Goal: Task Accomplishment & Management: Use online tool/utility

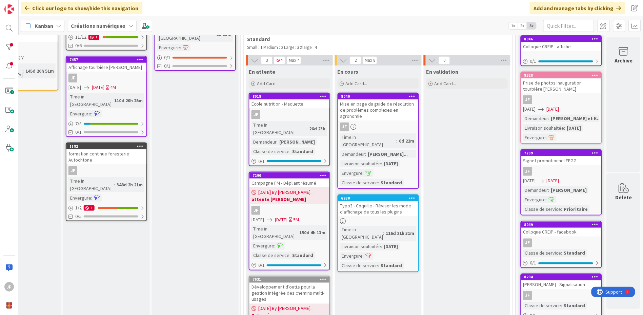
scroll to position [226, 138]
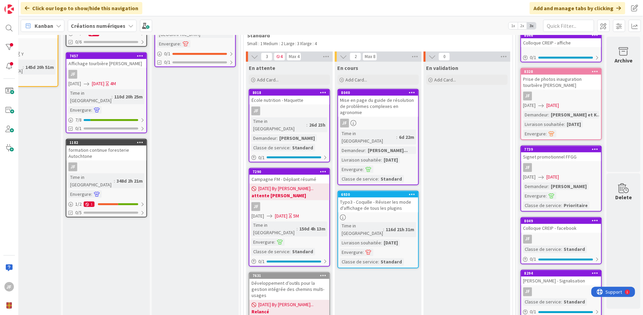
click at [392, 197] on div "Typo3 - Coquille - Réviser les mode d'affichage de tous les plugins" at bounding box center [378, 204] width 80 height 15
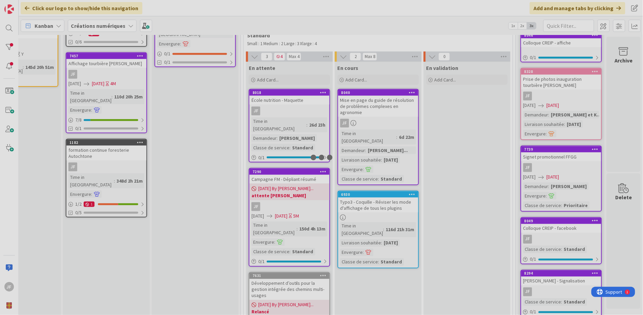
click at [392, 174] on div at bounding box center [321, 157] width 643 height 315
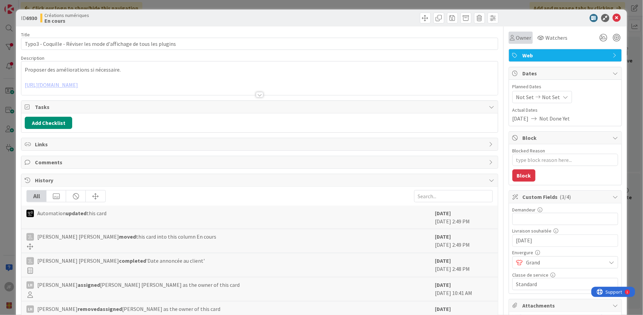
click at [520, 38] on span "Owner" at bounding box center [523, 38] width 15 height 8
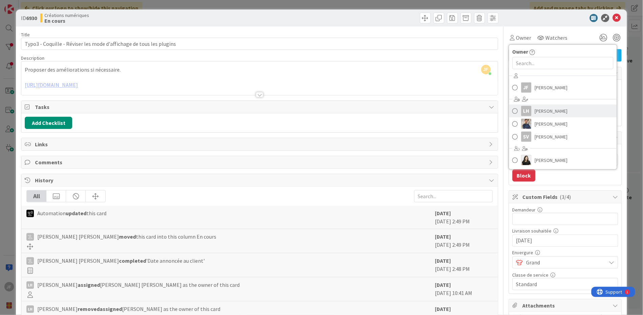
click at [539, 113] on span "[PERSON_NAME]" at bounding box center [551, 111] width 33 height 10
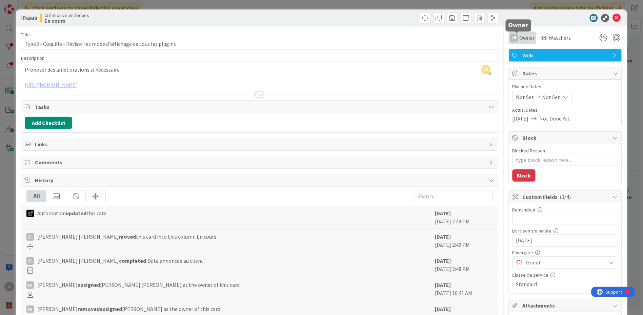
click at [520, 38] on span "Owner" at bounding box center [527, 38] width 15 height 8
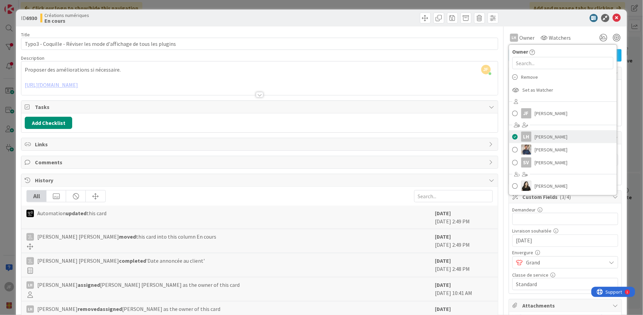
click at [513, 135] on span at bounding box center [515, 137] width 5 height 10
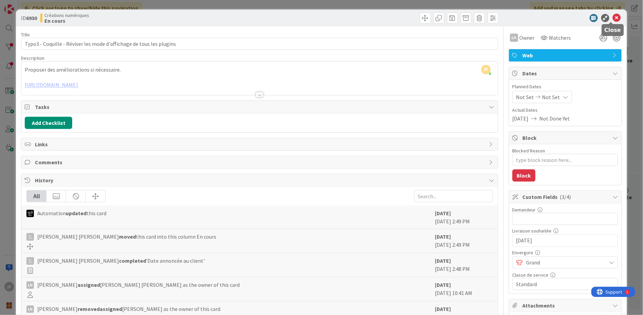
click at [613, 17] on icon at bounding box center [617, 18] width 8 height 8
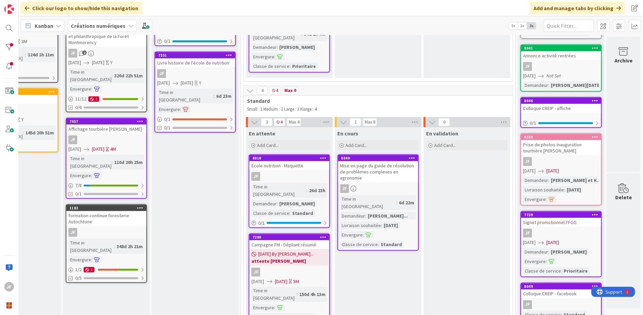
scroll to position [113, 138]
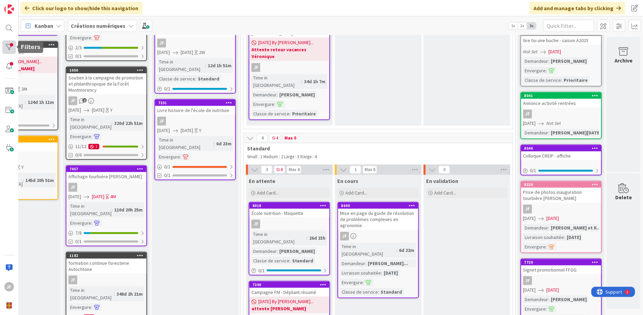
click at [8, 49] on div at bounding box center [9, 47] width 14 height 14
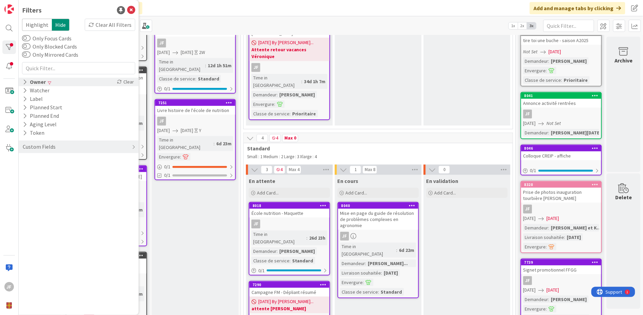
click at [24, 82] on icon at bounding box center [25, 82] width 4 height 6
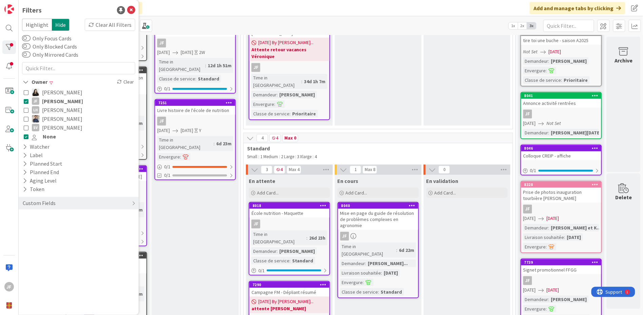
click at [25, 100] on icon at bounding box center [26, 101] width 5 height 5
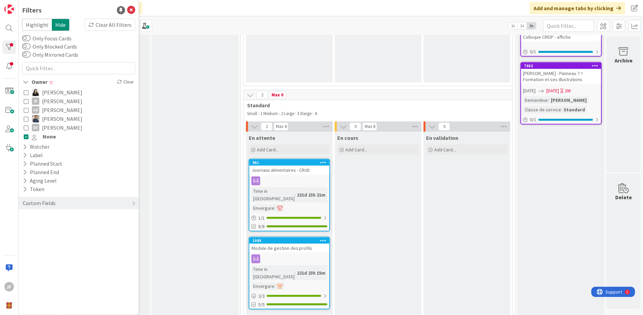
click at [24, 136] on icon at bounding box center [26, 136] width 5 height 5
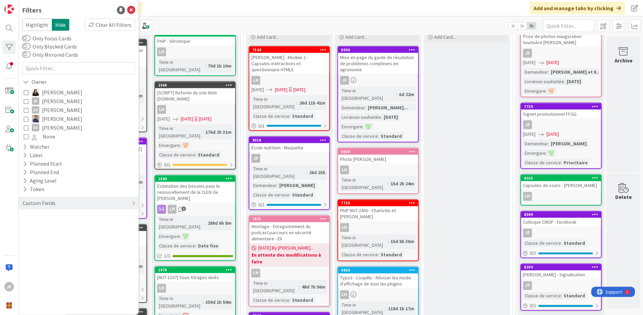
scroll to position [301, 138]
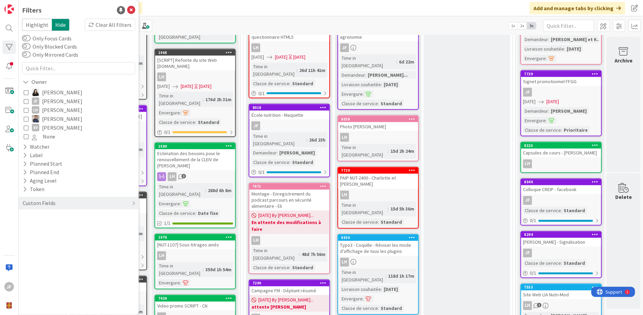
click at [382, 241] on div "Typo3 - Coquille - Réviser les mode d'affichage de tous les plugins" at bounding box center [378, 248] width 80 height 15
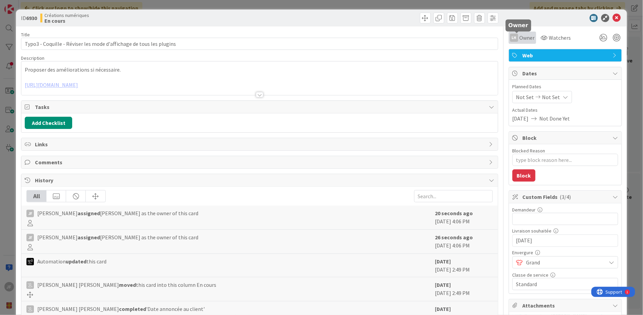
click at [520, 36] on span "Owner" at bounding box center [527, 38] width 15 height 8
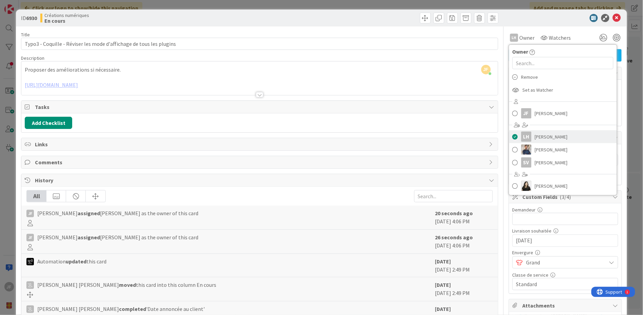
click at [513, 136] on span at bounding box center [515, 137] width 5 height 10
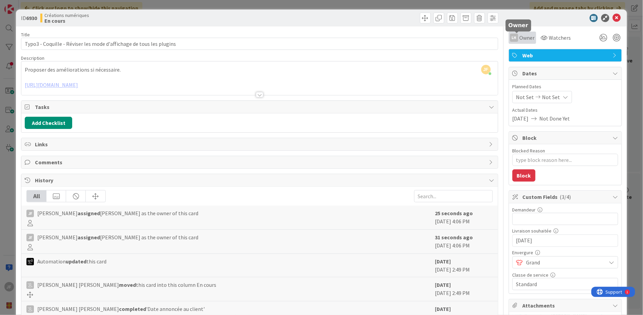
click at [521, 37] on span "Owner" at bounding box center [527, 38] width 15 height 8
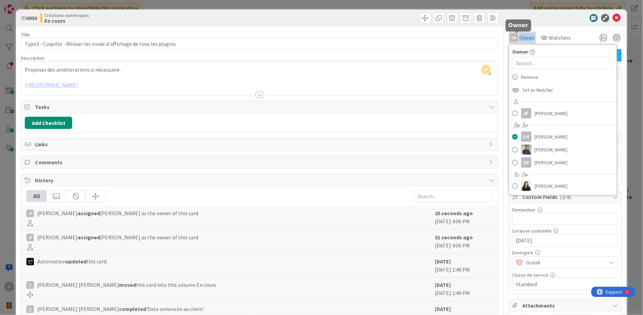
click at [521, 37] on span "Owner" at bounding box center [527, 38] width 15 height 8
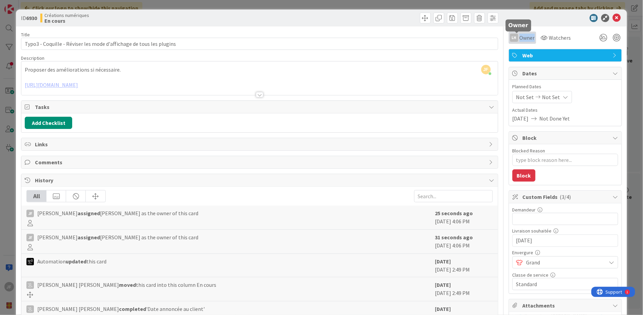
click at [520, 37] on span "Owner" at bounding box center [527, 38] width 15 height 8
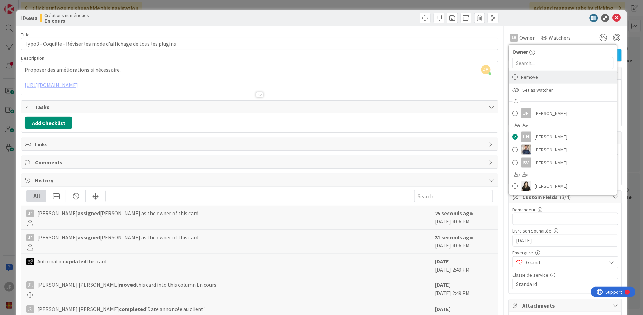
click at [524, 77] on span "Remove" at bounding box center [529, 77] width 17 height 10
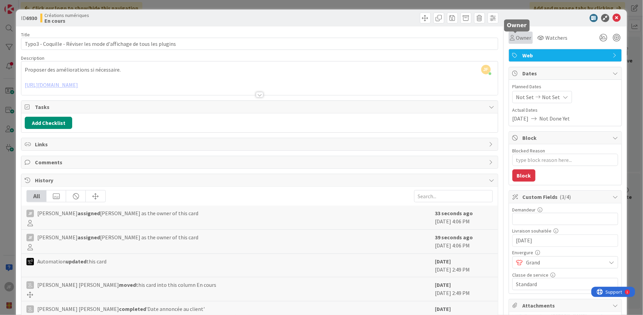
click at [521, 35] on span "Owner" at bounding box center [523, 38] width 15 height 8
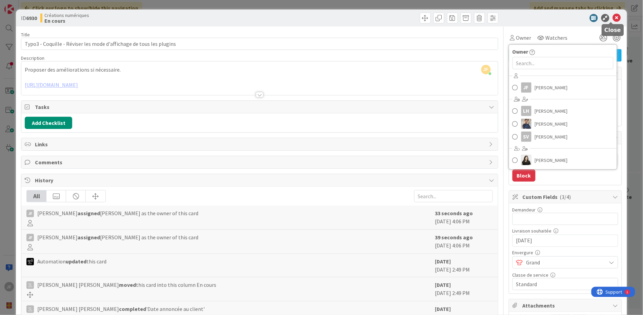
click at [613, 16] on icon at bounding box center [617, 18] width 8 height 8
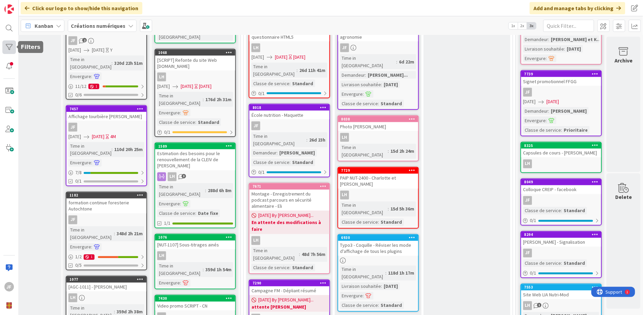
click at [11, 46] on div at bounding box center [9, 47] width 14 height 14
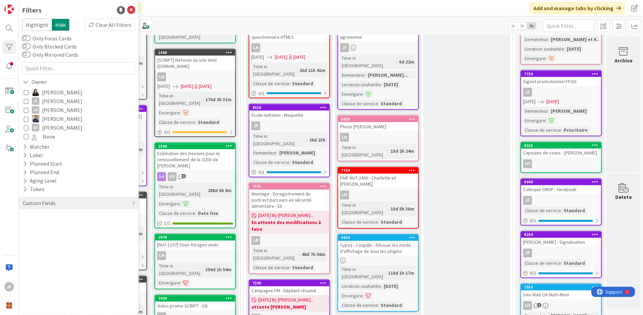
click at [24, 101] on icon at bounding box center [26, 101] width 5 height 5
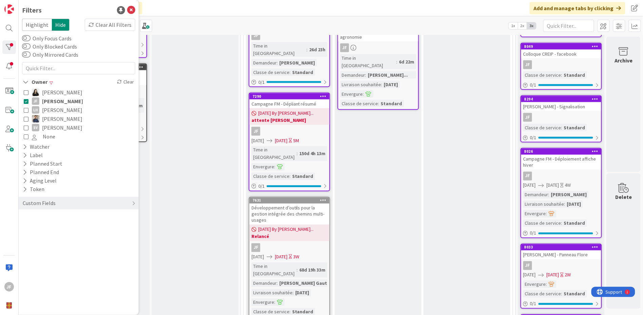
click at [25, 134] on icon at bounding box center [26, 136] width 5 height 5
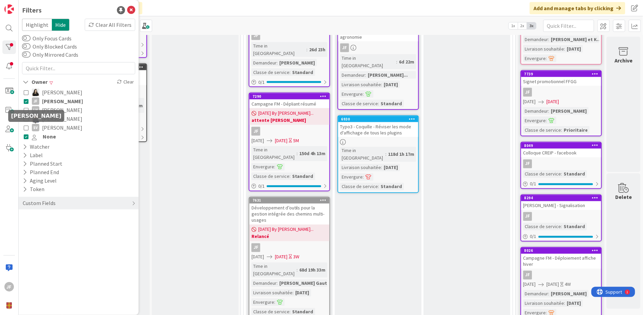
click at [25, 135] on icon at bounding box center [26, 136] width 5 height 5
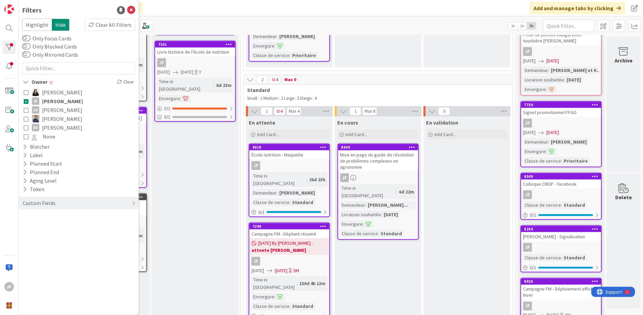
scroll to position [75, 138]
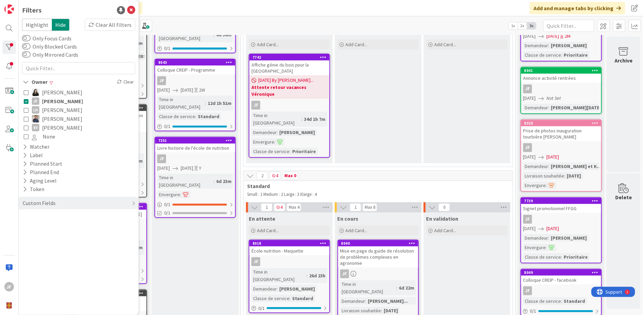
click at [380, 116] on div "En cours Add Card..." at bounding box center [378, 94] width 87 height 137
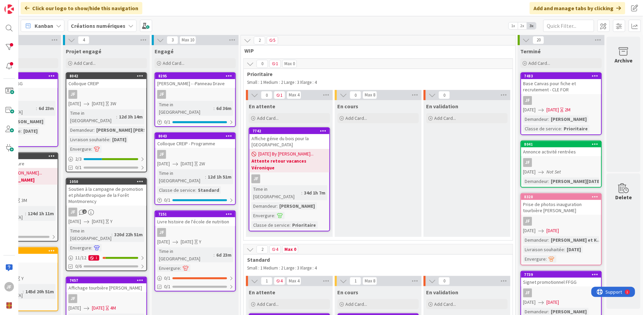
scroll to position [0, 138]
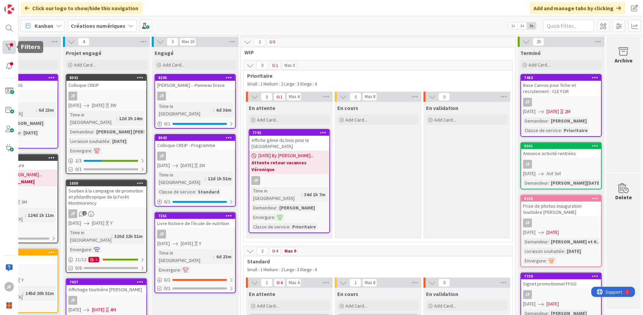
click at [7, 47] on div at bounding box center [9, 47] width 14 height 14
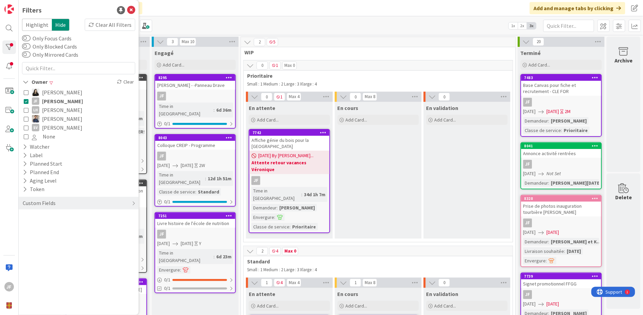
click at [25, 136] on icon at bounding box center [26, 136] width 5 height 5
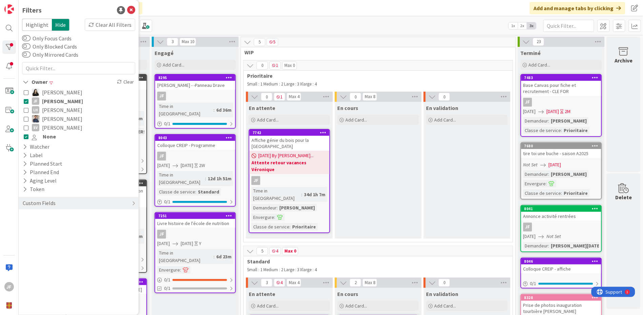
click at [26, 136] on icon at bounding box center [26, 136] width 5 height 5
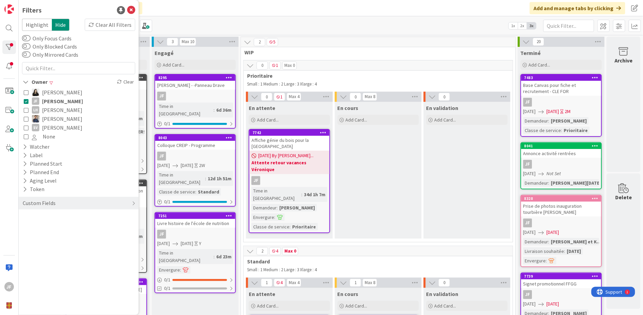
click at [26, 136] on icon at bounding box center [26, 136] width 5 height 5
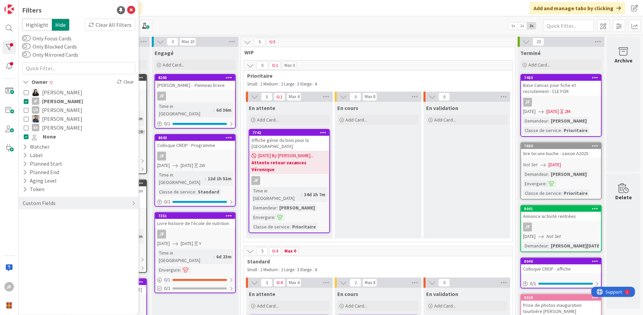
click at [26, 136] on icon at bounding box center [26, 136] width 5 height 5
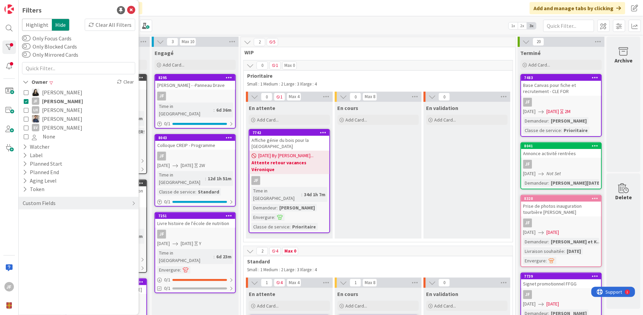
click at [26, 136] on icon at bounding box center [26, 136] width 5 height 5
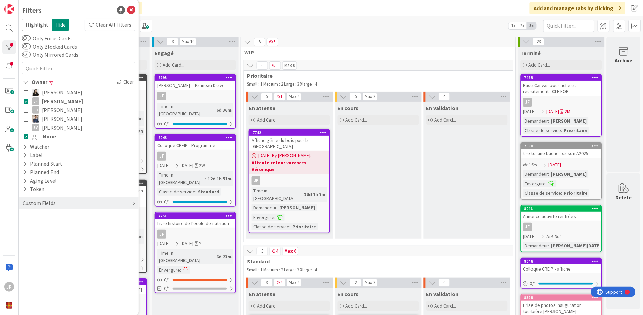
click at [551, 153] on div "tire toi une buche - saison A2025" at bounding box center [561, 153] width 80 height 9
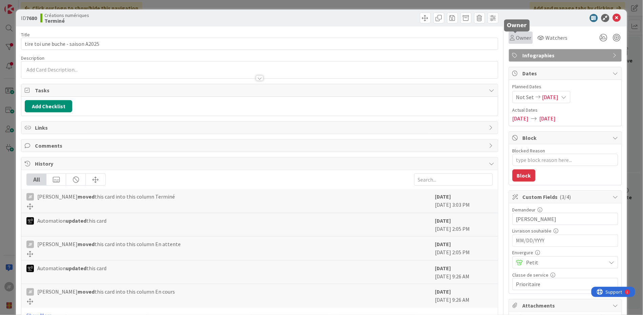
click at [519, 37] on span "Owner" at bounding box center [523, 38] width 15 height 8
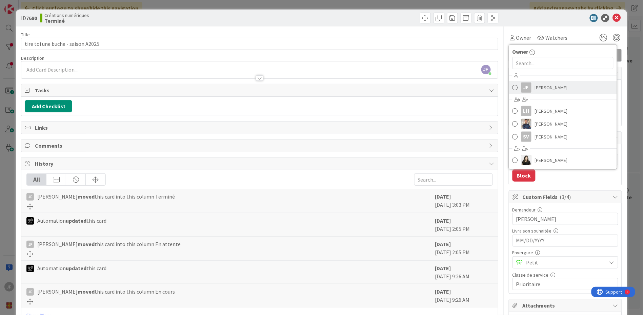
click at [535, 90] on span "[PERSON_NAME]" at bounding box center [551, 87] width 33 height 10
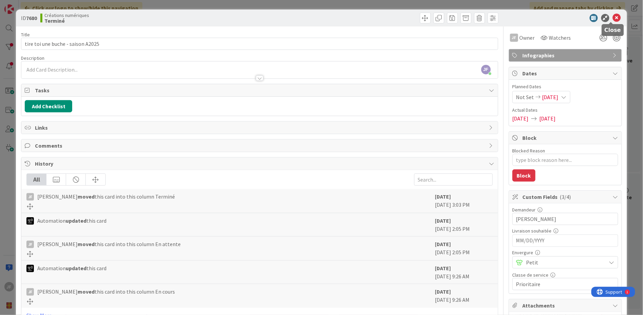
click at [613, 16] on icon at bounding box center [617, 18] width 8 height 8
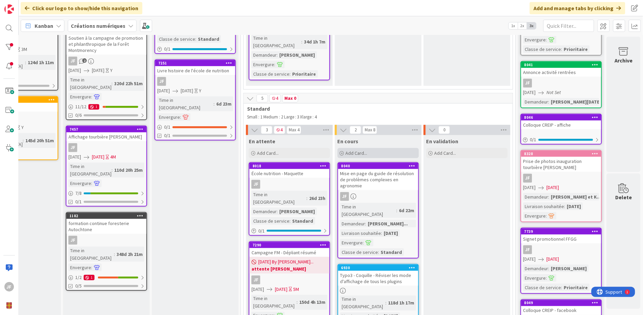
scroll to position [151, 138]
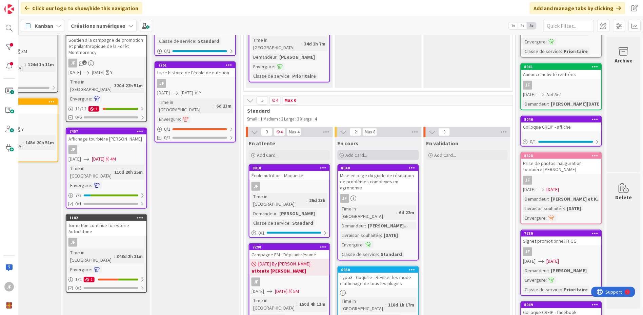
click at [368, 150] on div "Add Card..." at bounding box center [378, 155] width 81 height 10
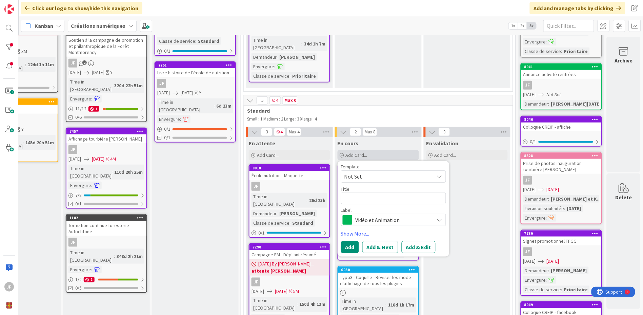
type textarea "x"
type textarea "U"
type textarea "x"
type textarea "Un"
type textarea "x"
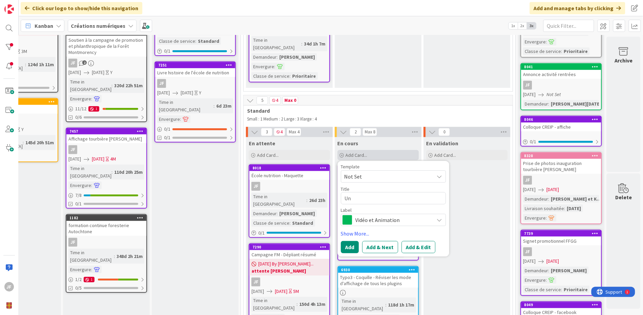
type textarea "Unf"
type textarea "x"
type textarea "Unfo"
type textarea "x"
type textarea "Unfol"
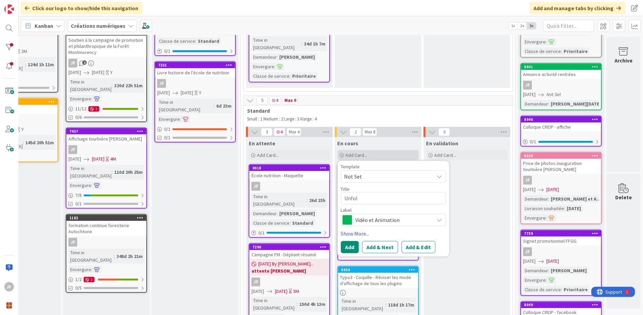
type textarea "x"
type textarea "Unfole"
type textarea "x"
type textarea "Unfolet"
type textarea "x"
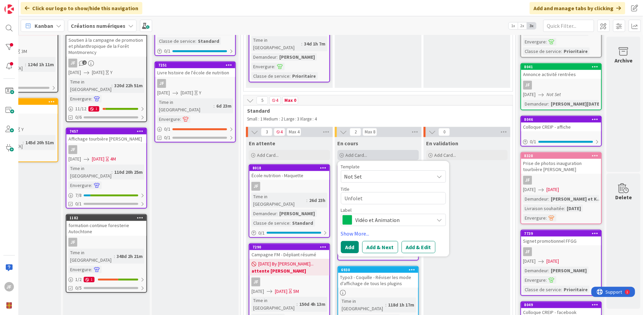
type textarea "Unfolett"
type textarea "x"
type textarea "Unfolettr"
type textarea "x"
type textarea "Unfolettre"
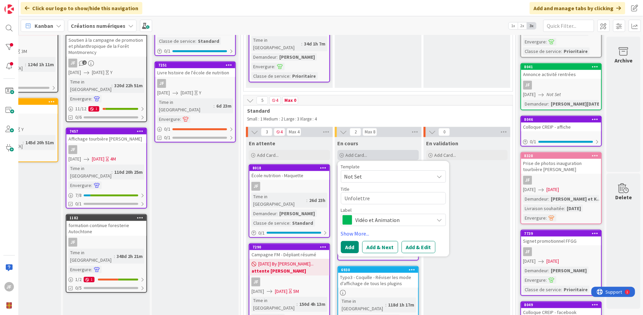
type textarea "x"
type textarea "Unfolettre"
type textarea "x"
type textarea "Unfolettre f"
type textarea "x"
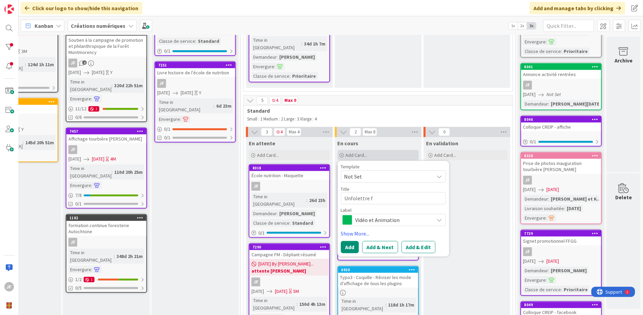
type textarea "Unfolettre ff"
type textarea "x"
type textarea "Unfolettre ffg"
type textarea "x"
type textarea "Unfolettre ffgg"
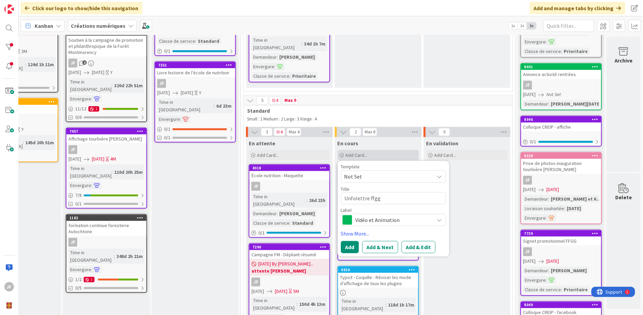
type textarea "x"
type textarea "Unfolettre ffgg"
type textarea "x"
type textarea "Unfolettre ffgg s"
type textarea "x"
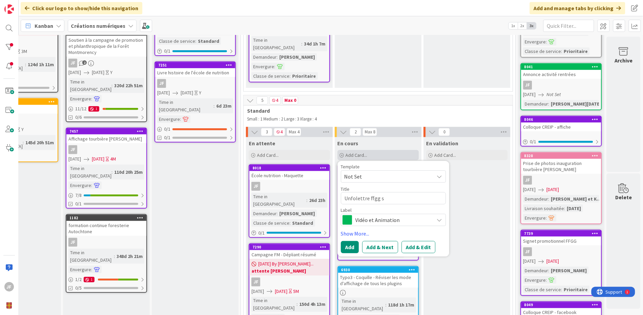
type textarea "Unfolettre ffgg se"
type textarea "x"
type textarea "Unfolettre ffgg sep"
type textarea "x"
type textarea "Unfolettre ffgg sept"
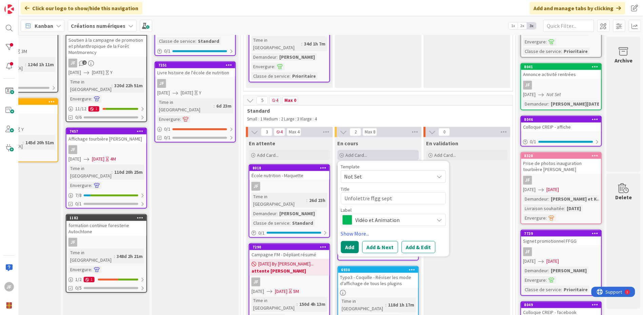
type textarea "x"
type textarea "Unfolettre ffgg septe"
type textarea "x"
type textarea "Unfolettre ffgg septem"
type textarea "x"
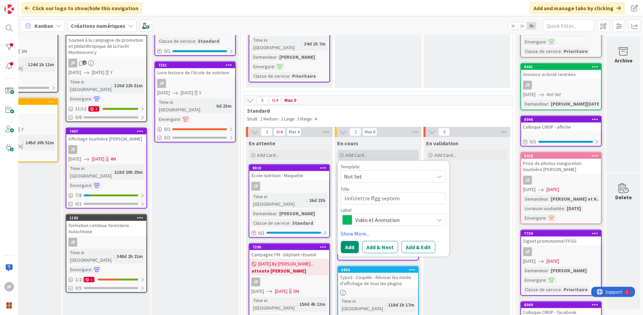
type textarea "Unfolettre ffgg septemb"
type textarea "x"
type textarea "Unfolettre ffgg septembr"
type textarea "x"
type textarea "Unfolettre ffgg septembre"
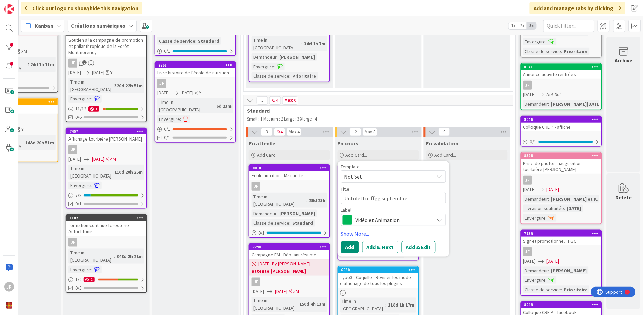
click at [343, 192] on textarea "Unfolettre ffgg septembre" at bounding box center [393, 198] width 105 height 12
type textarea "x"
type textarea "Infolettre ffgg septembre"
click at [385, 215] on span "Vidéo et Animation" at bounding box center [393, 219] width 75 height 9
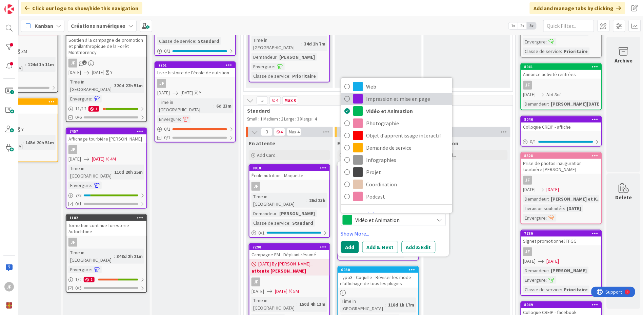
click at [374, 94] on span "Impression et mise en page" at bounding box center [408, 99] width 83 height 10
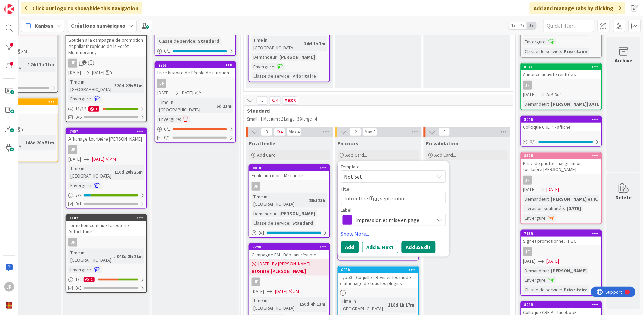
click at [413, 241] on button "Add & Edit" at bounding box center [419, 247] width 34 height 12
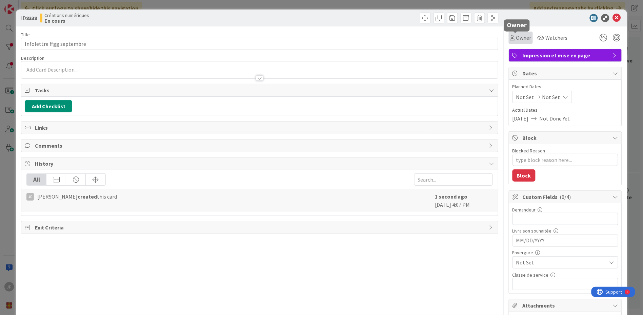
click at [516, 40] on span "Owner" at bounding box center [523, 38] width 15 height 8
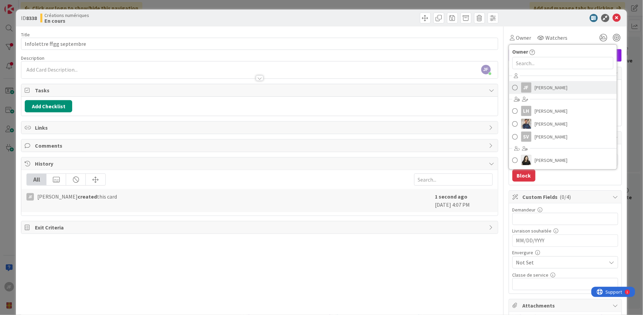
drag, startPoint x: 537, startPoint y: 85, endPoint x: 590, endPoint y: 30, distance: 76.5
click at [538, 85] on span "[PERSON_NAME]" at bounding box center [551, 87] width 33 height 10
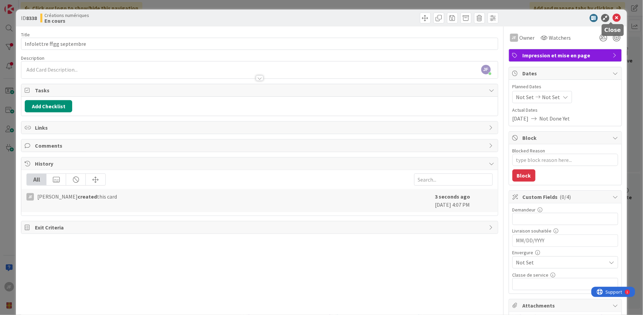
click at [615, 18] on icon at bounding box center [617, 18] width 8 height 8
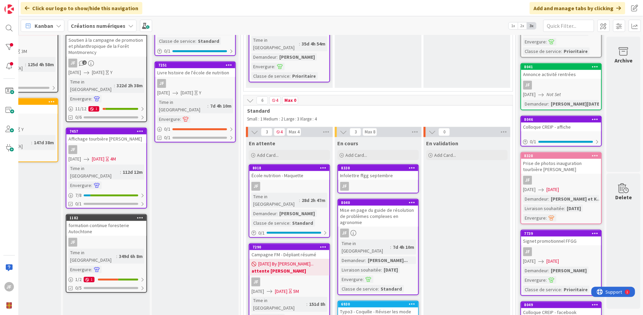
click at [365, 171] on div "Infolettre ffgg septembre" at bounding box center [378, 175] width 80 height 9
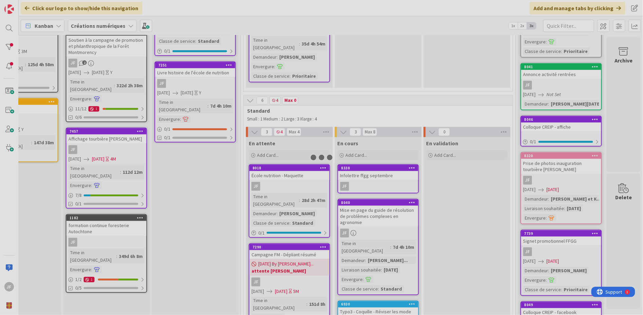
click at [365, 151] on div at bounding box center [321, 157] width 643 height 315
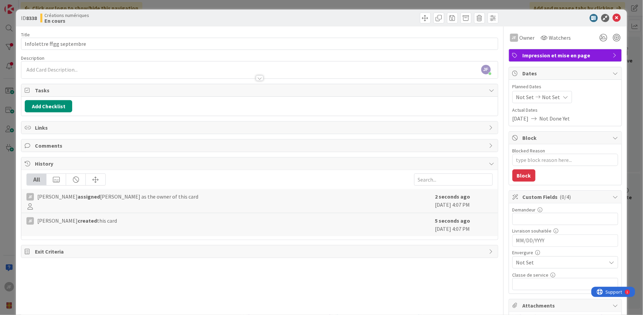
click at [533, 264] on span "Not Set" at bounding box center [559, 261] width 87 height 9
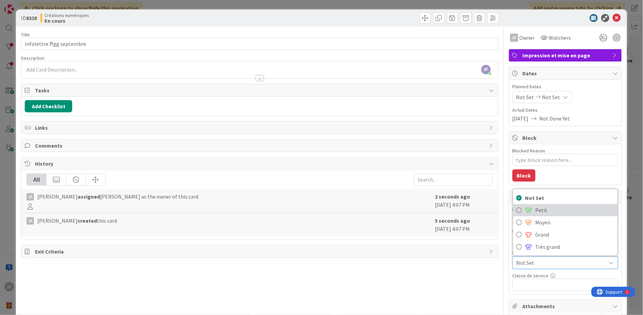
click at [536, 213] on span "Petit" at bounding box center [575, 210] width 79 height 10
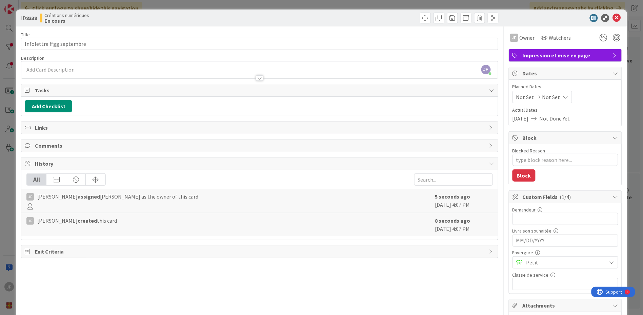
type textarea "x"
click at [613, 17] on icon at bounding box center [617, 18] width 8 height 8
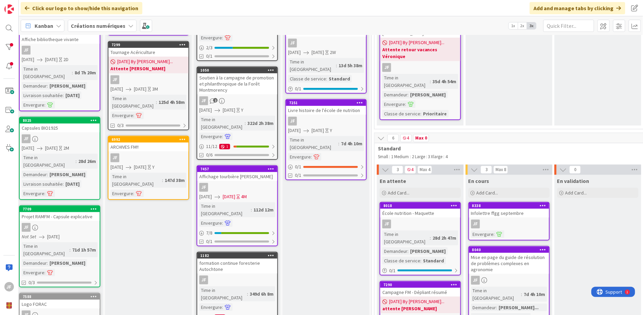
scroll to position [113, 0]
